Goal: Feedback & Contribution: Submit feedback/report problem

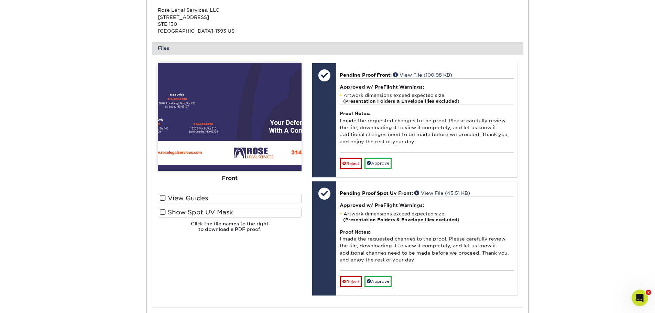
click at [244, 250] on div "Please Upload Your Files We accept: PDF , JPEG 1 or TIFF 1 files. Submitting AI…" at bounding box center [230, 181] width 154 height 237
click at [347, 164] on link "Reject" at bounding box center [351, 163] width 22 height 11
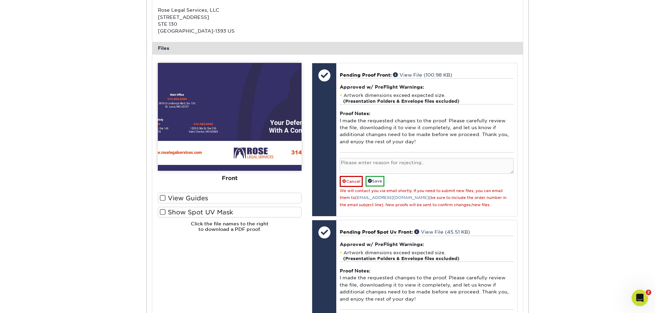
drag, startPoint x: 399, startPoint y: 169, endPoint x: 405, endPoint y: 167, distance: 6.3
click at [400, 169] on textarea at bounding box center [427, 166] width 174 height 16
paste textarea "To balance it out, please change 'By appointment only' above the Saint [PERSON_…"
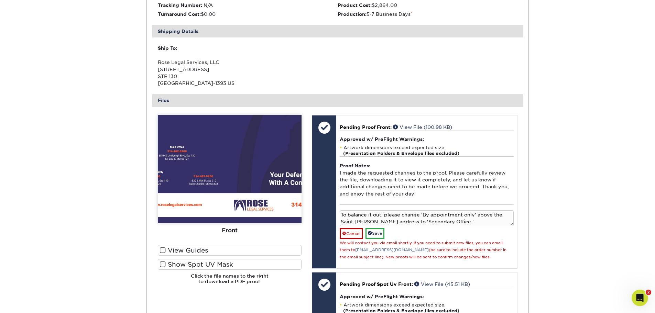
scroll to position [172, 0]
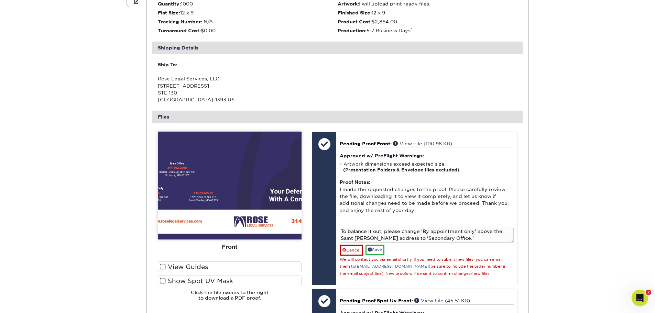
type textarea "To balance it out, please change 'By appointment only' above the Saint Charles …"
click at [384, 251] on link "Save" at bounding box center [374, 250] width 19 height 11
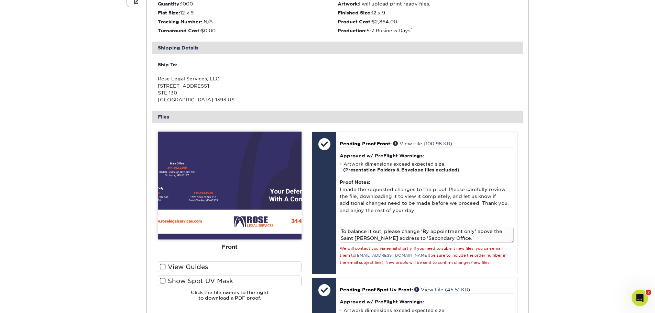
click at [313, 252] on div at bounding box center [324, 203] width 24 height 142
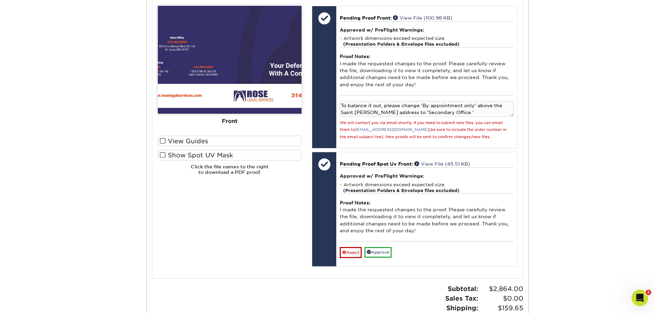
scroll to position [309, 0]
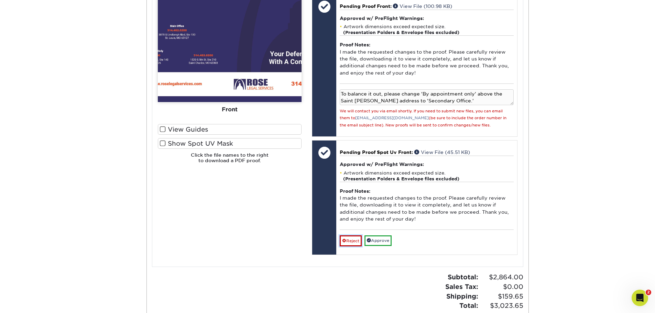
click at [351, 243] on link "Reject" at bounding box center [351, 240] width 22 height 11
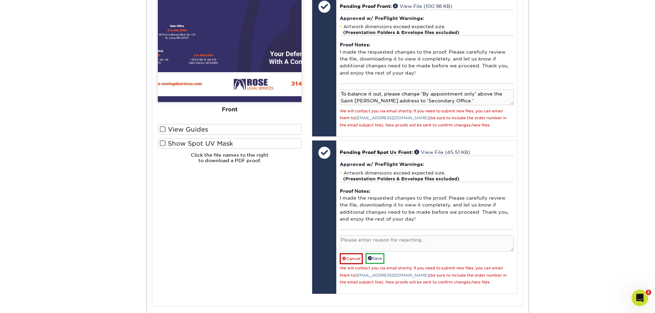
click at [369, 240] on textarea at bounding box center [427, 243] width 174 height 16
paste textarea "update 'Legal Representation' to 'Your Defense Starts With A Conversation.'"
click at [373, 240] on textarea "update 'Legal Representation' to 'Your Defense Starts With A Conversation.'" at bounding box center [427, 243] width 174 height 16
click at [282, 58] on img at bounding box center [230, 48] width 144 height 108
click at [374, 248] on textarea "Please update 'Legal Representation' to 'Your Defense Starts With A Conversatio…" at bounding box center [427, 243] width 174 height 16
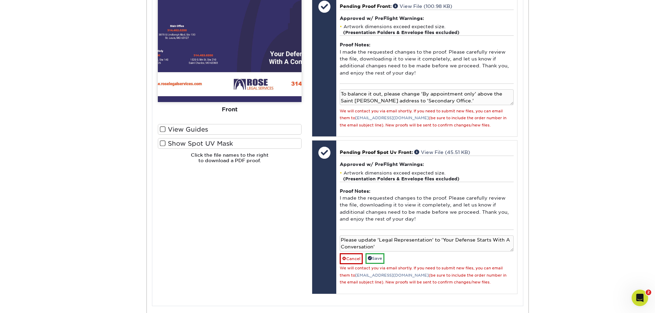
type textarea "Please update 'Legal Representation' to 'Your Defense Starts With A Conversatio…"
click at [383, 256] on link "Save" at bounding box center [374, 258] width 19 height 11
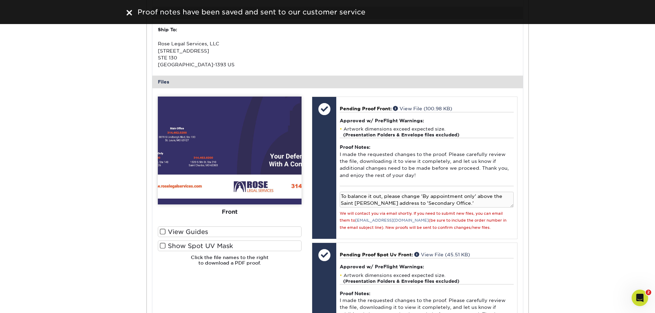
scroll to position [206, 0]
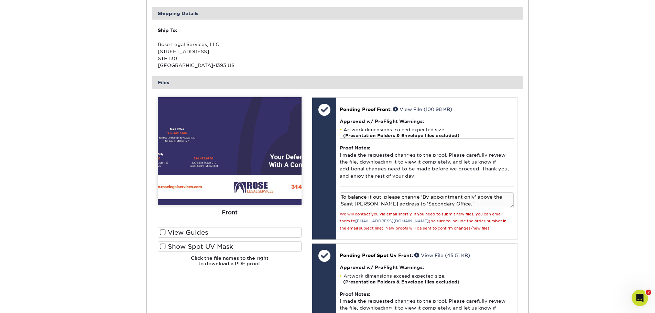
click at [580, 147] on div "Active Orders Account Overview Contact Information Change Password Address Book…" at bounding box center [327, 170] width 655 height 629
click at [111, 268] on div "Active Orders Account Overview Contact Information Change Password Address Book…" at bounding box center [327, 170] width 655 height 629
click at [24, 235] on div "Active Orders Account Overview Contact Information Change Password Address Book…" at bounding box center [327, 170] width 655 height 629
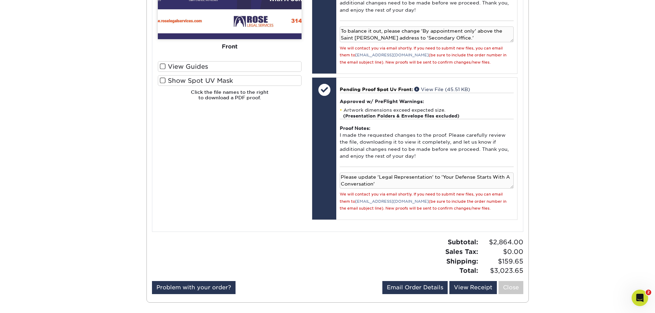
scroll to position [378, 0]
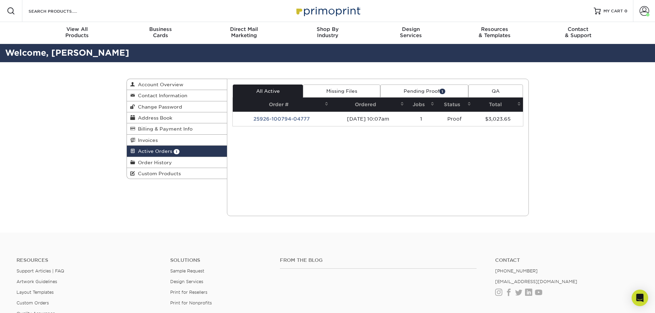
click at [294, 120] on td "25926-100794-04777" at bounding box center [282, 119] width 98 height 14
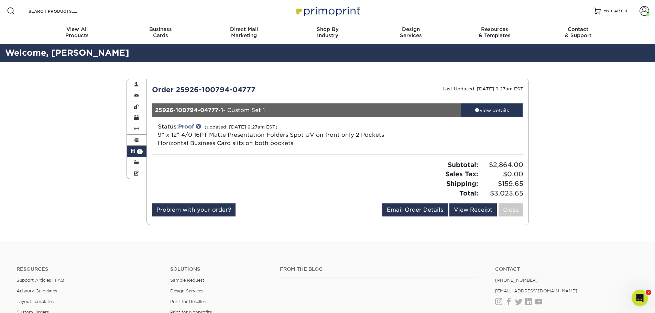
click at [488, 109] on div "view details" at bounding box center [492, 110] width 62 height 7
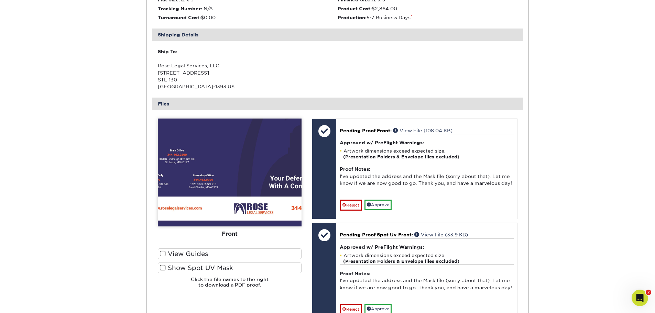
scroll to position [206, 0]
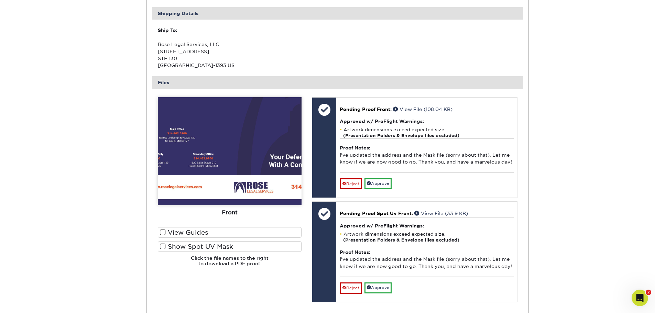
click at [412, 108] on link "View File (108.04 KB)" at bounding box center [422, 109] width 59 height 5
click at [434, 214] on link "View File (33.9 KB)" at bounding box center [441, 213] width 54 height 5
